Goal: Transaction & Acquisition: Book appointment/travel/reservation

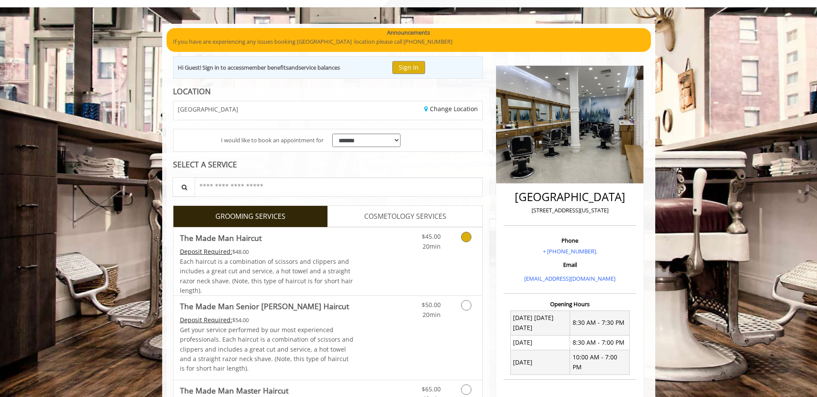
click at [444, 265] on div "$45.00 20min" at bounding box center [443, 261] width 77 height 68
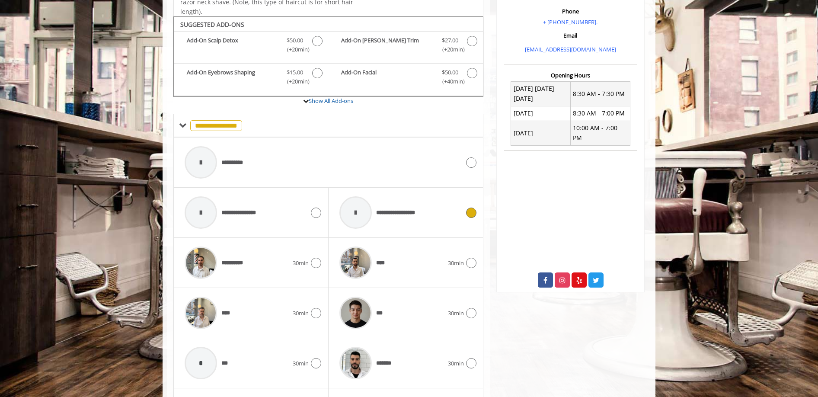
scroll to position [292, 0]
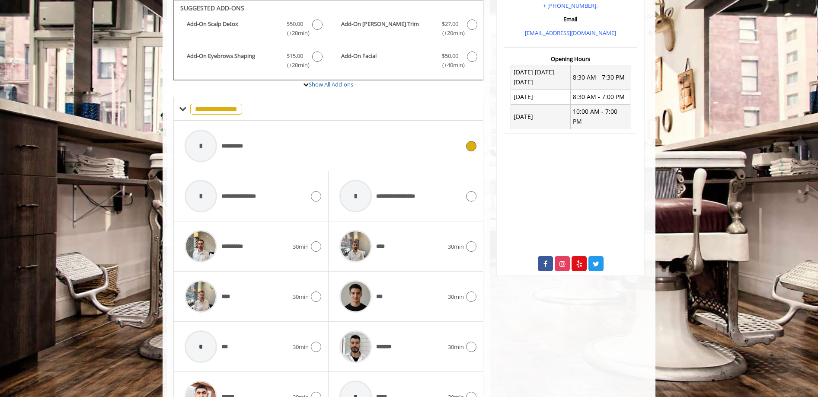
click at [293, 148] on div "**********" at bounding box center [322, 145] width 284 height 41
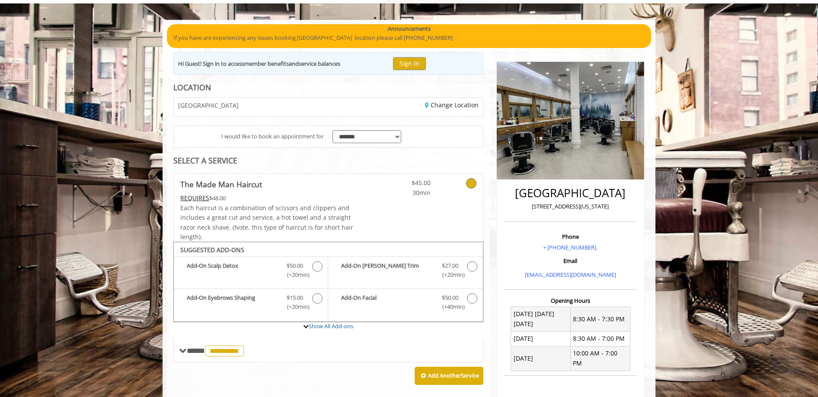
scroll to position [238, 0]
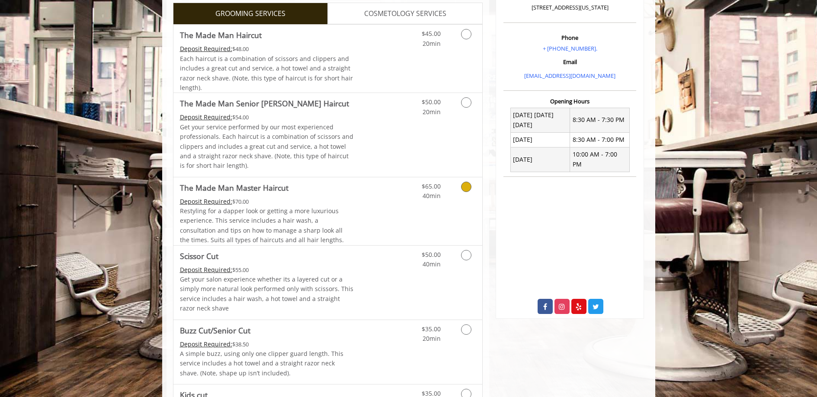
scroll to position [27, 0]
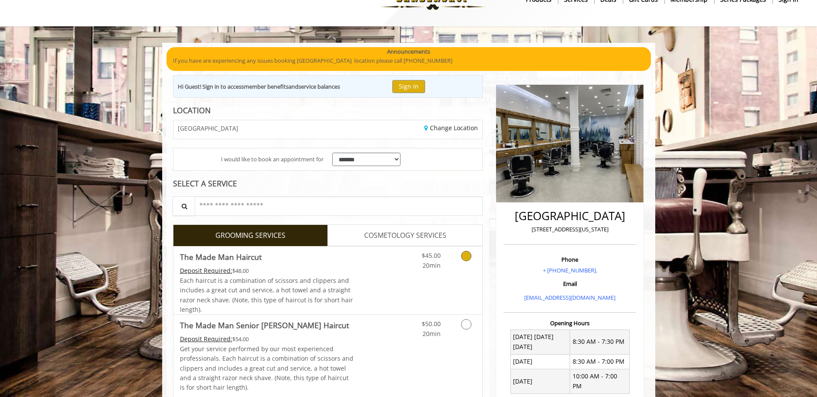
click at [376, 273] on link "Discounted Price" at bounding box center [378, 280] width 51 height 68
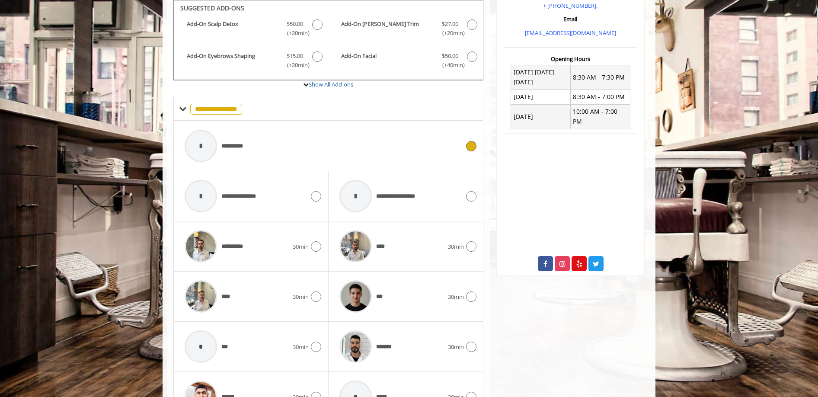
click at [241, 146] on span "**********" at bounding box center [235, 146] width 29 height 9
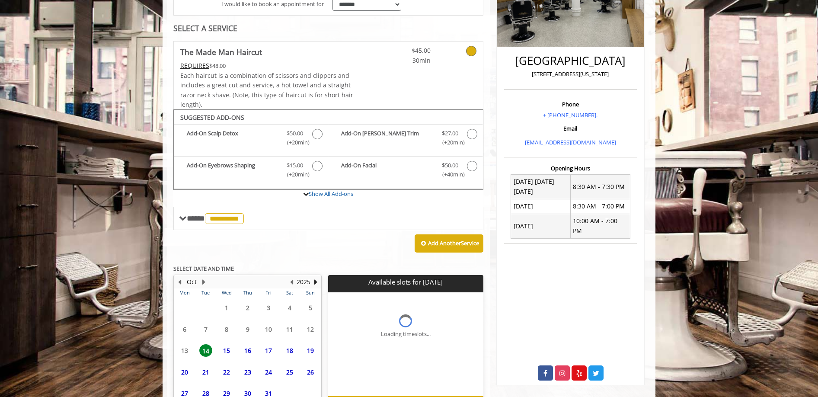
scroll to position [238, 0]
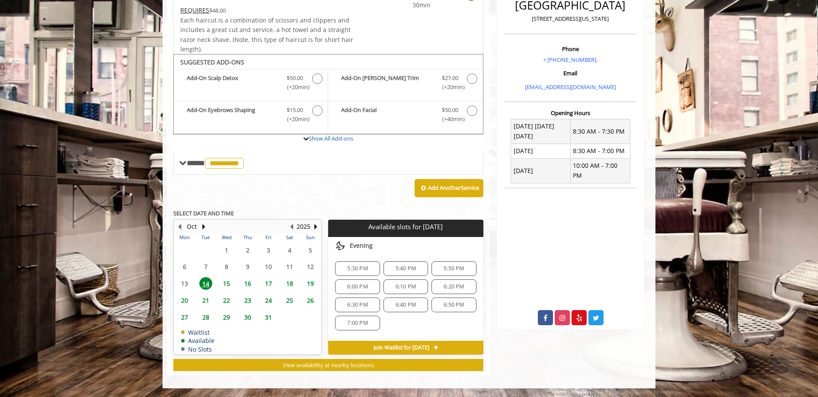
click at [356, 273] on div "5:30 PM" at bounding box center [357, 268] width 45 height 15
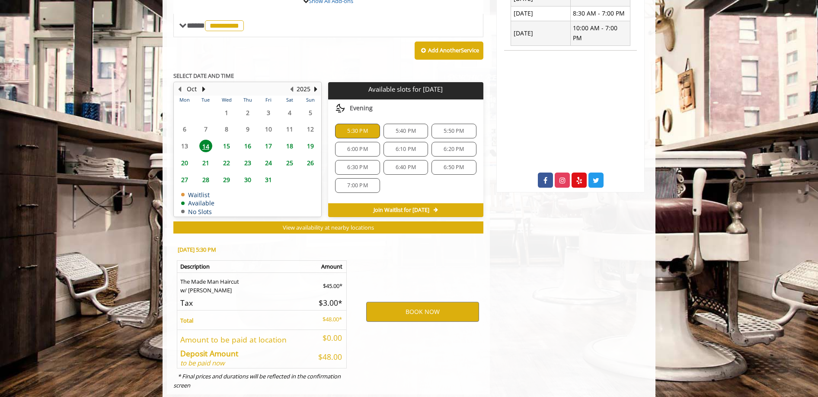
scroll to position [394, 0]
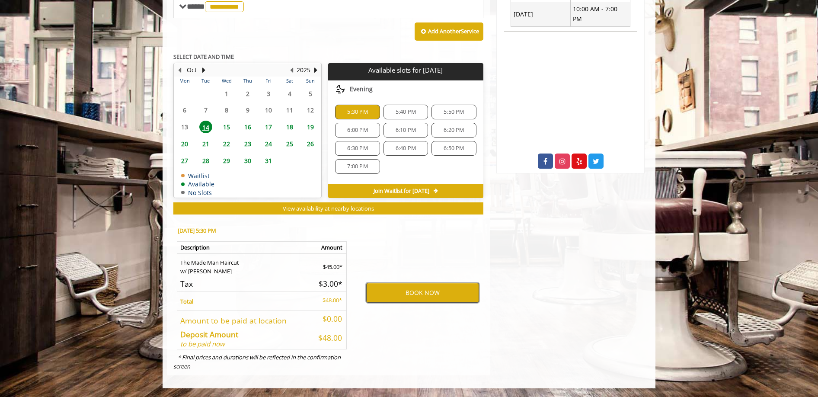
click at [386, 295] on button "BOOK NOW" at bounding box center [422, 293] width 113 height 20
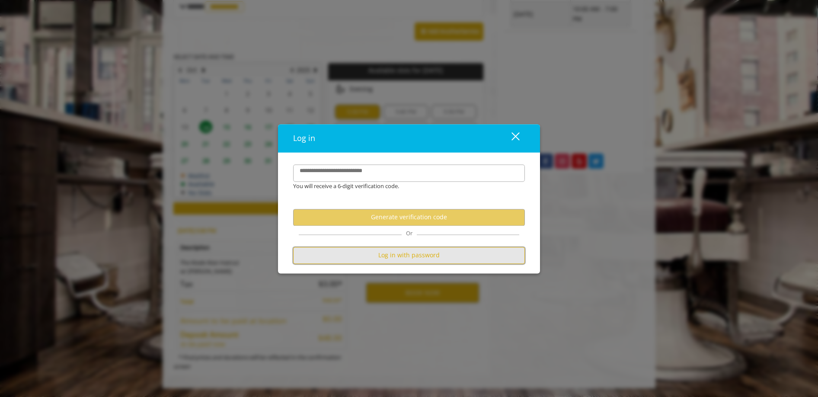
click at [362, 253] on button "Log in with password" at bounding box center [409, 255] width 232 height 17
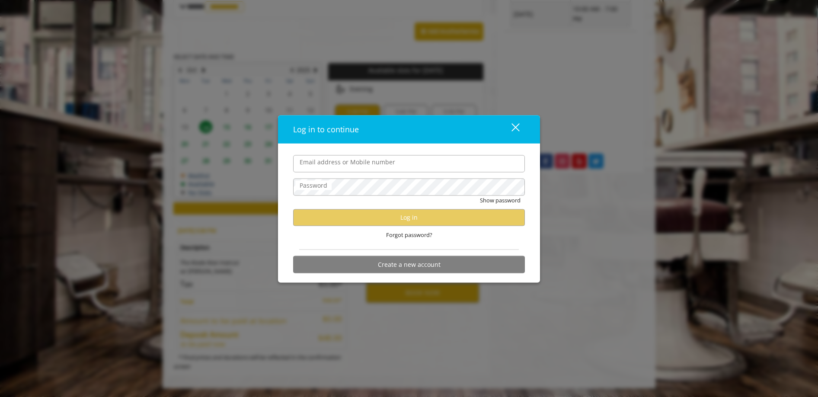
click at [359, 167] on input "Email address or Mobile number" at bounding box center [409, 163] width 232 height 17
type input "**********"
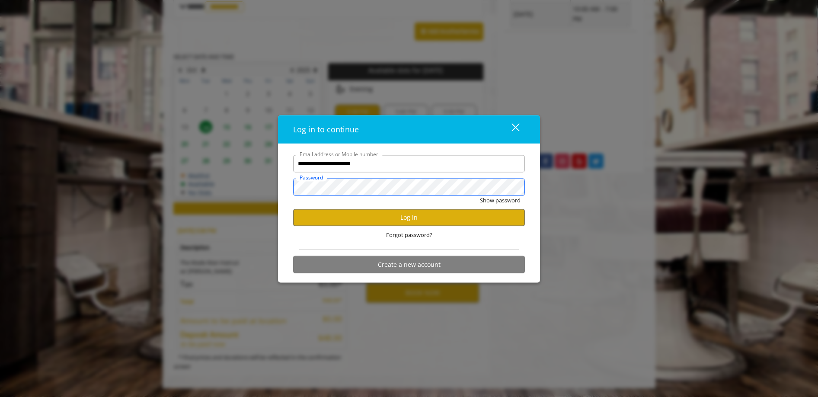
click at [480, 195] on button "Show password" at bounding box center [500, 199] width 41 height 9
click at [513, 202] on button "Hide password" at bounding box center [501, 199] width 38 height 9
click at [428, 216] on button "Log in" at bounding box center [409, 217] width 232 height 17
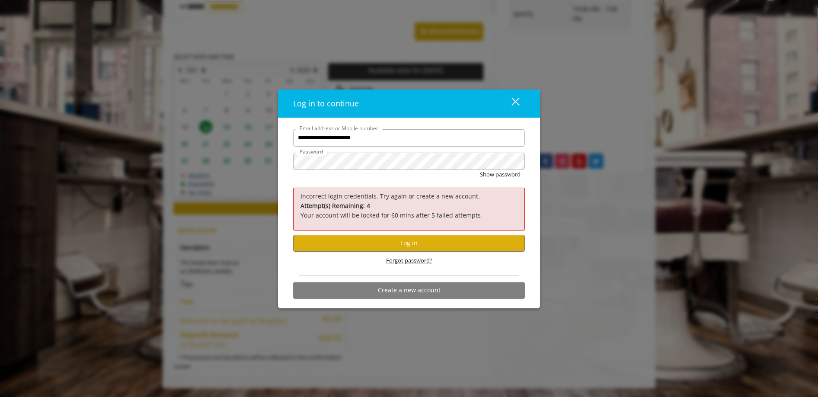
click at [408, 258] on span "Forgot password?" at bounding box center [409, 260] width 46 height 9
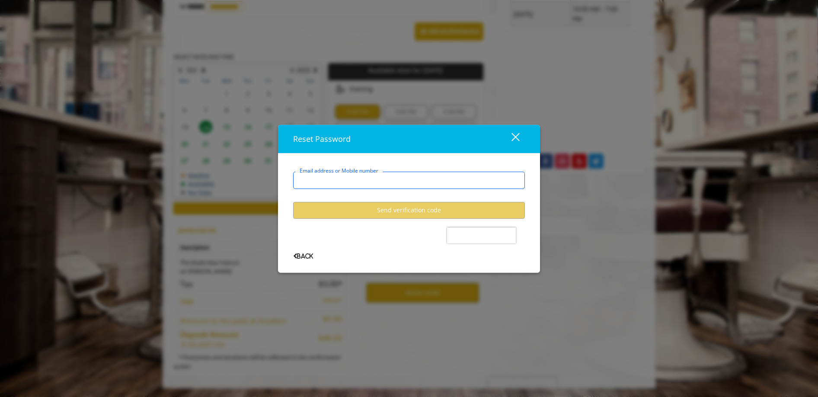
click at [368, 178] on input "Email address or Mobile number" at bounding box center [409, 180] width 232 height 17
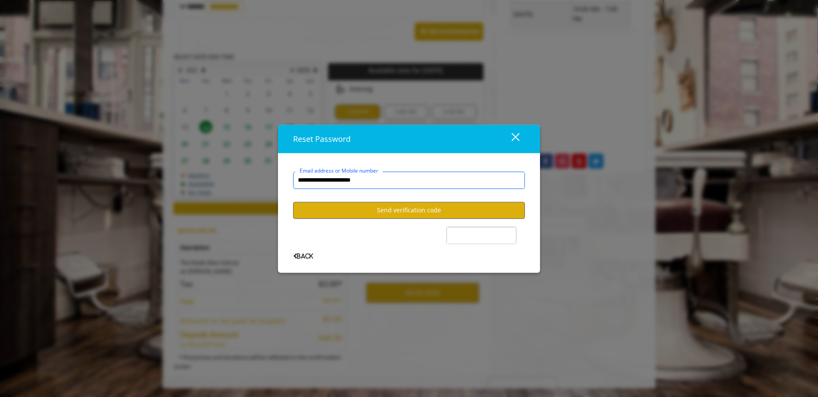
type input "**********"
click at [347, 207] on button "Send verification code" at bounding box center [409, 210] width 232 height 17
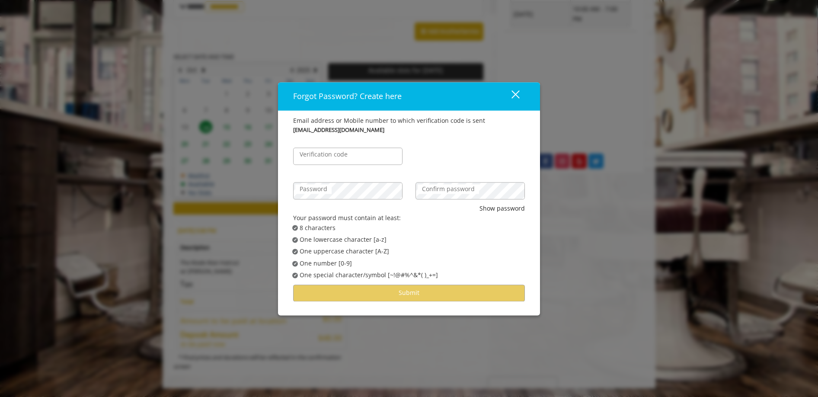
click at [348, 155] on label "Verification code" at bounding box center [323, 155] width 57 height 10
click at [348, 155] on input "Verification code" at bounding box center [347, 155] width 109 height 17
type input "******"
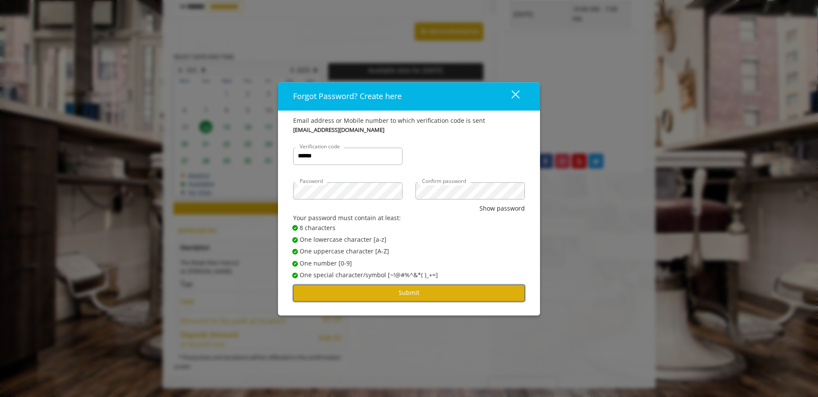
click at [338, 294] on button "Submit" at bounding box center [409, 292] width 232 height 17
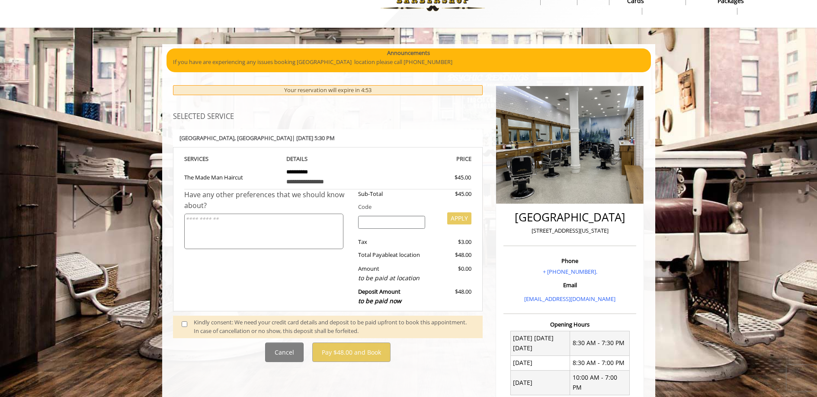
scroll to position [32, 0]
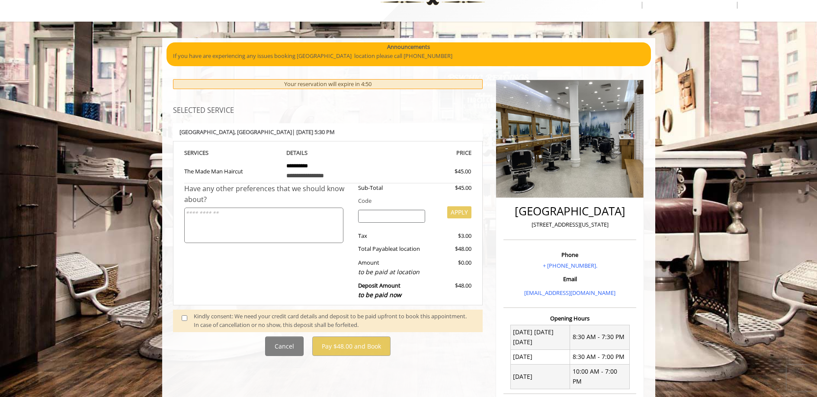
click at [223, 323] on div "Kindly consent: We need your credit card details and deposit to be paid upfront…" at bounding box center [334, 321] width 280 height 18
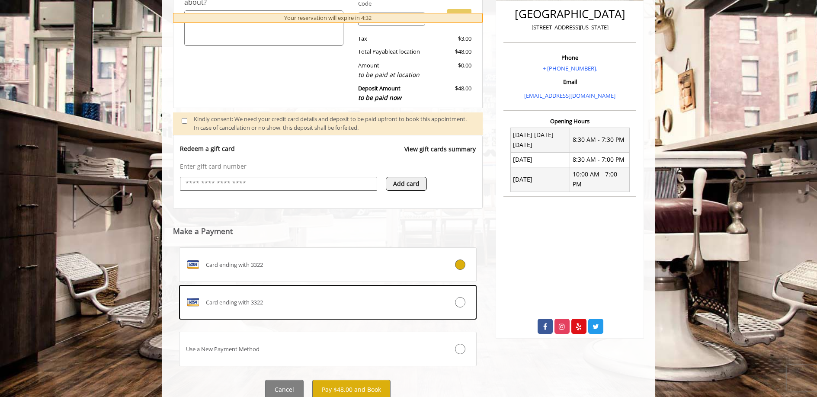
scroll to position [262, 0]
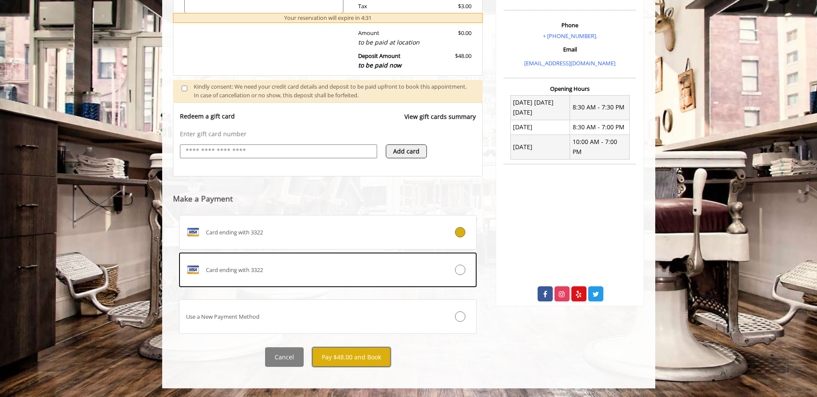
click at [344, 360] on button "Pay $48.00 and Book" at bounding box center [351, 356] width 78 height 19
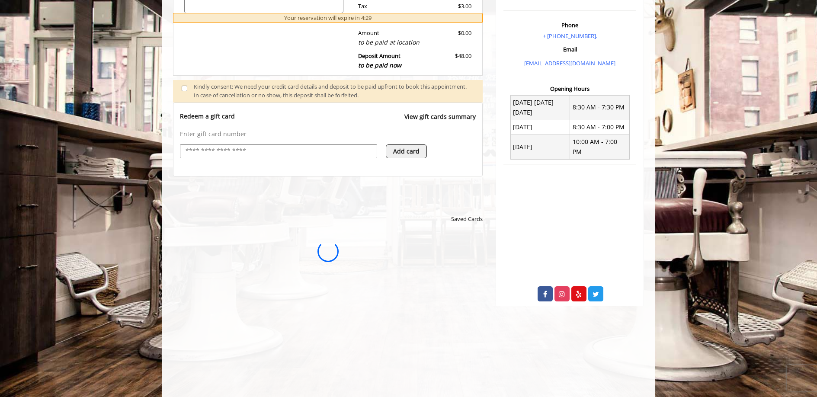
scroll to position [0, 0]
